Goal: Check status: Check status

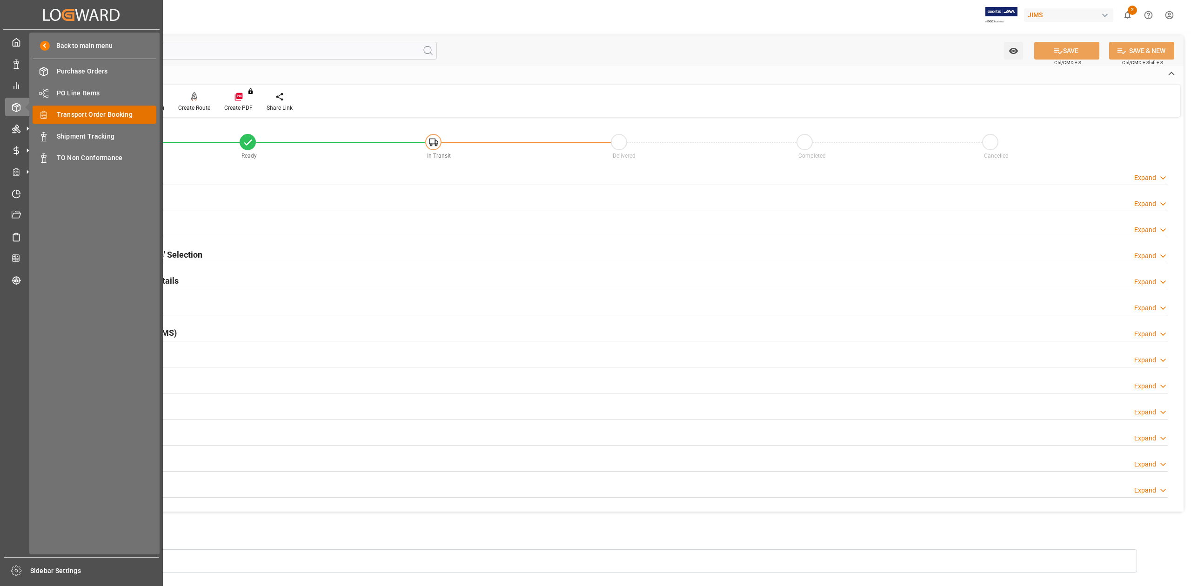
click at [103, 112] on span "Transport Order Booking" at bounding box center [107, 115] width 100 height 10
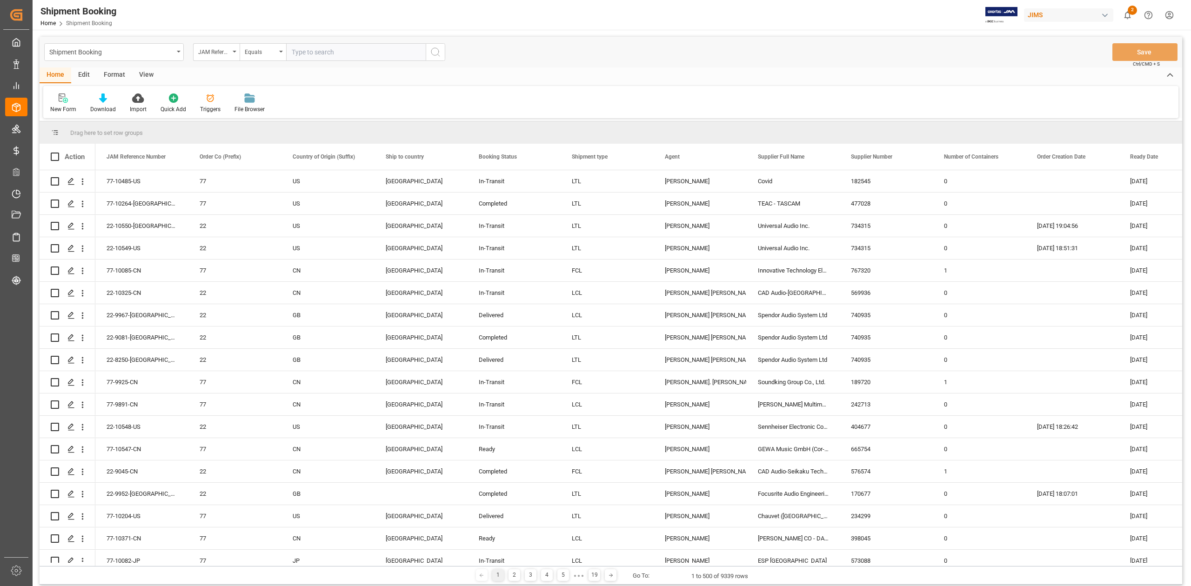
click at [339, 52] on input "text" at bounding box center [356, 52] width 140 height 18
paste input "77-8410-SE"
type input "77-8410-SE"
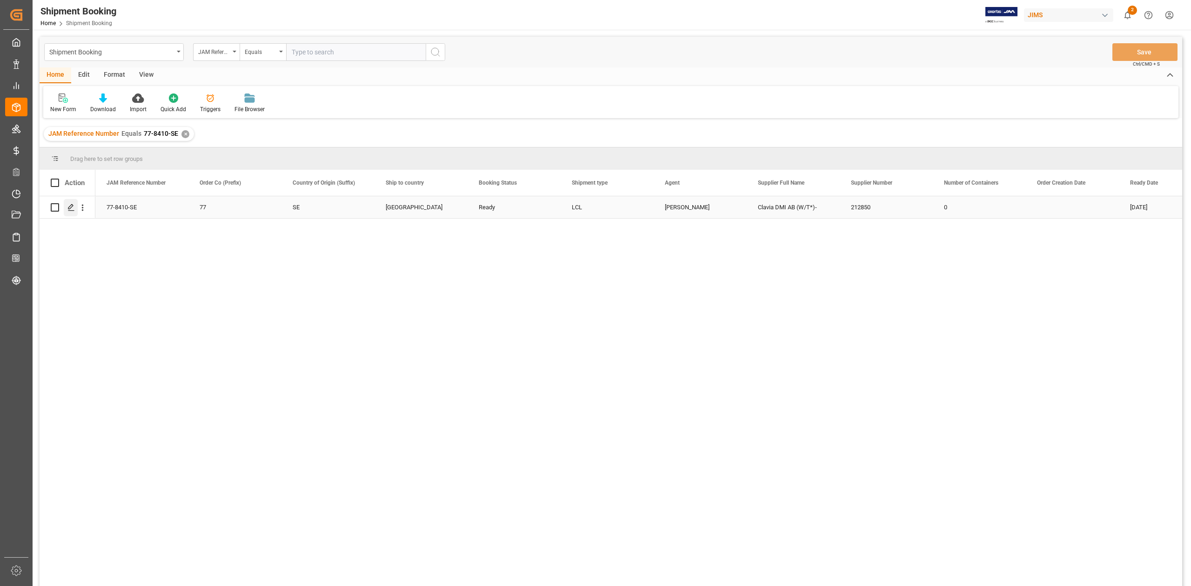
click at [69, 206] on icon "Press SPACE to select this row." at bounding box center [70, 207] width 7 height 7
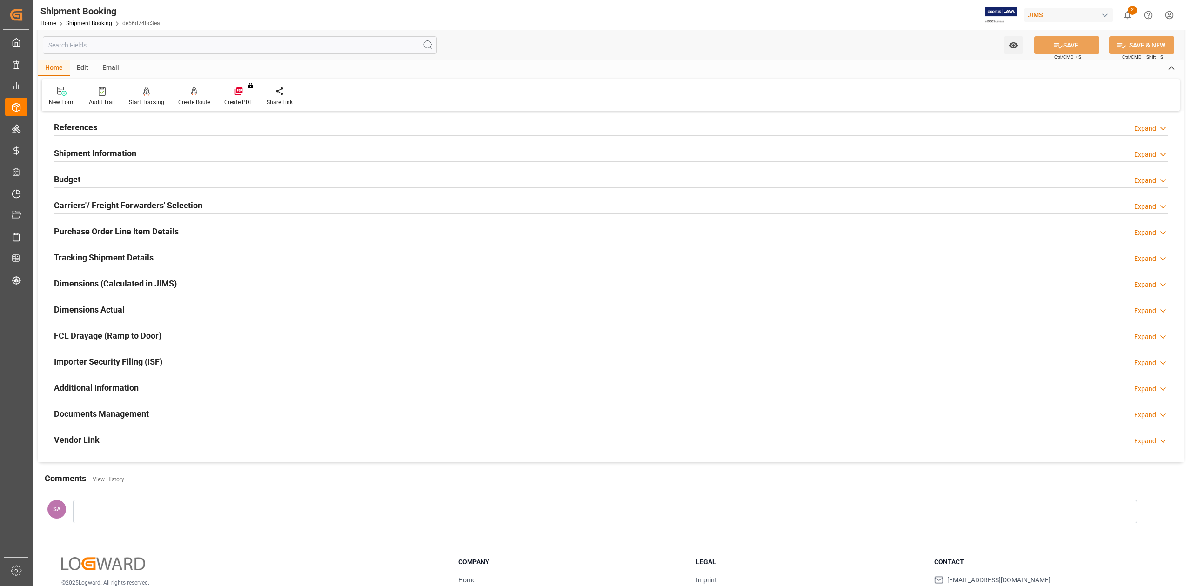
scroll to position [114, 0]
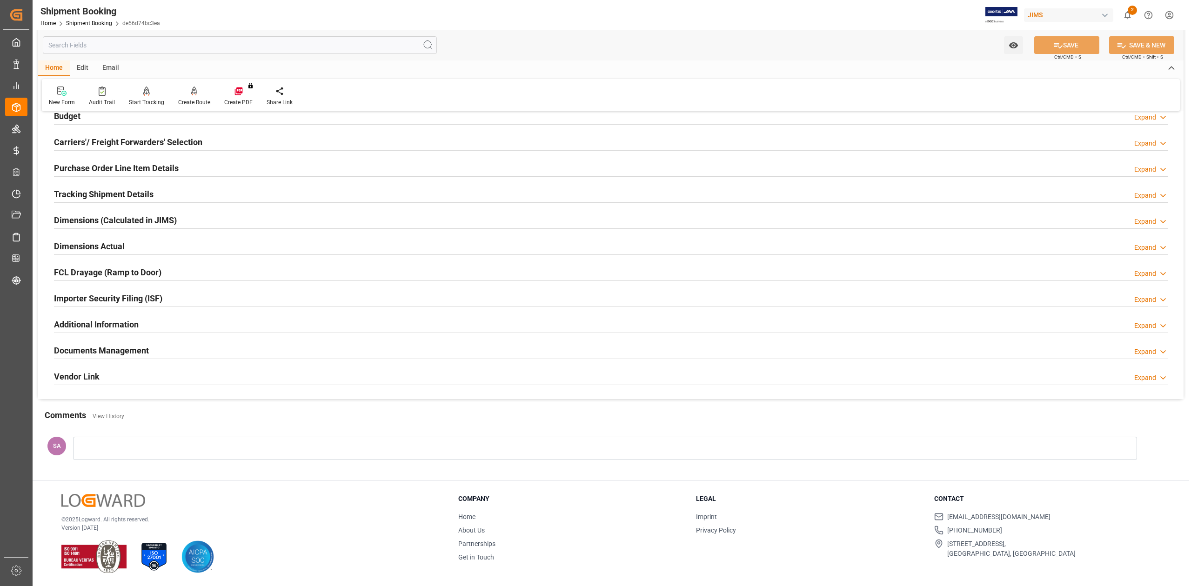
click at [140, 354] on h2 "Documents Management" at bounding box center [101, 350] width 95 height 13
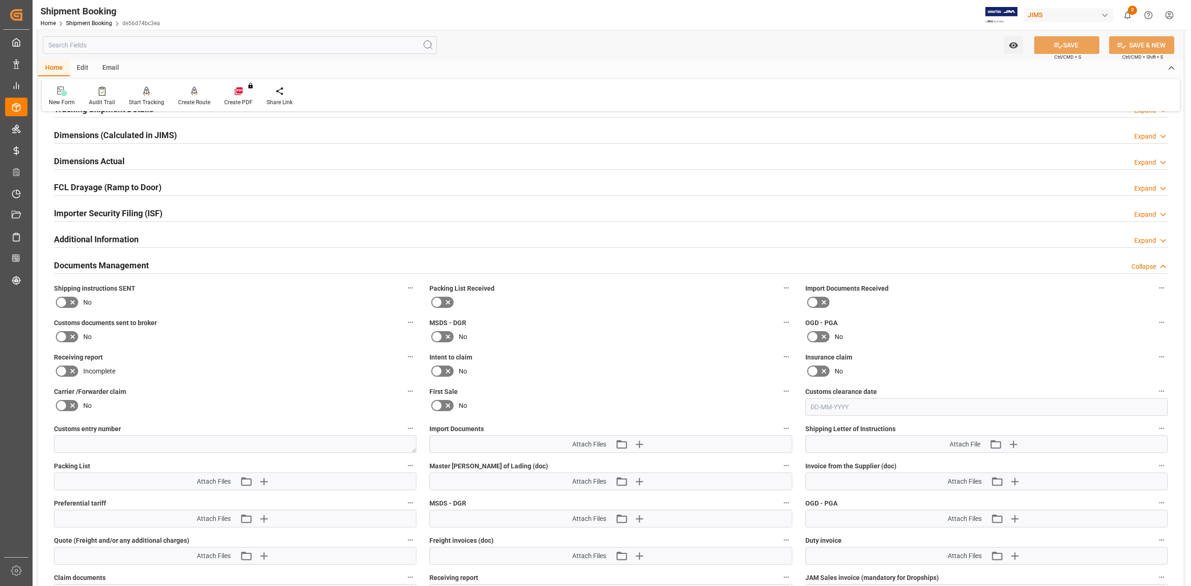
scroll to position [362, 0]
